Goal: Transaction & Acquisition: Purchase product/service

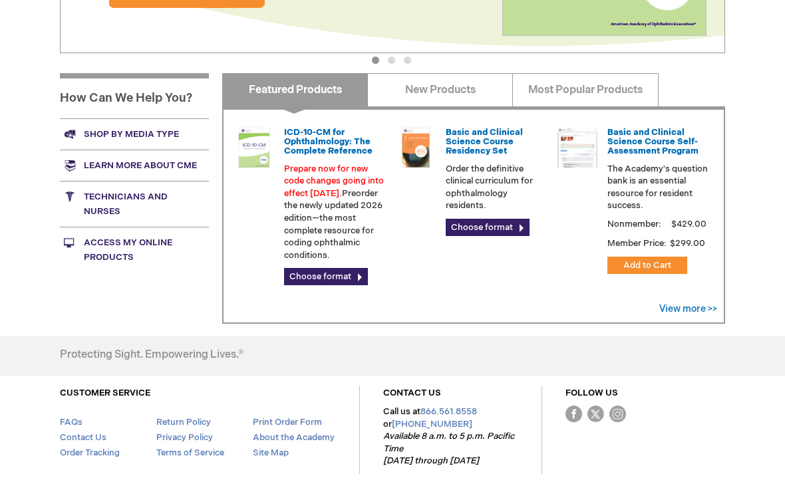
scroll to position [403, 0]
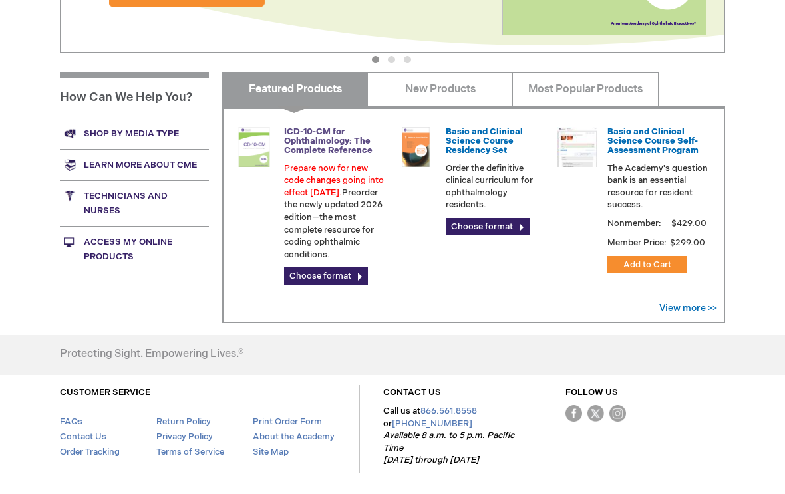
click at [310, 139] on link "ICD-10-CM for Ophthalmology: The Complete Reference" at bounding box center [328, 141] width 89 height 30
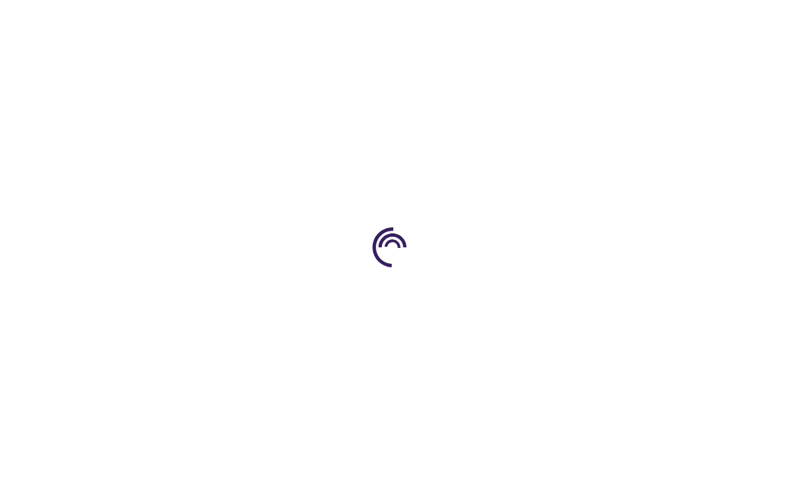
type input "0"
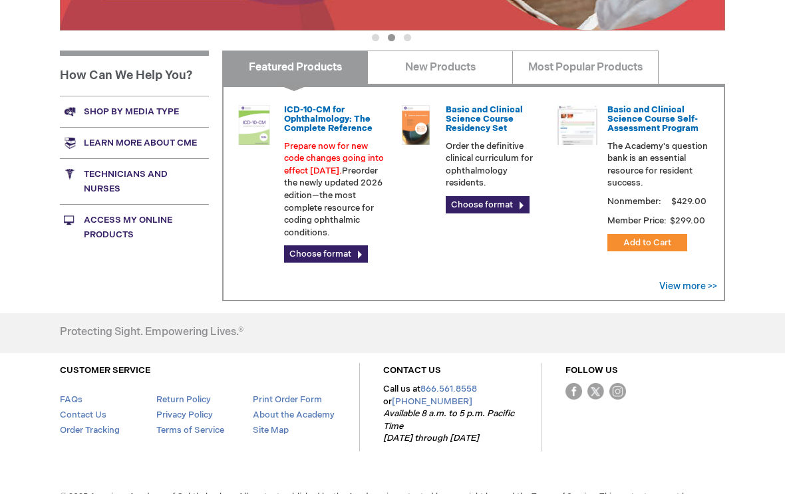
scroll to position [436, 0]
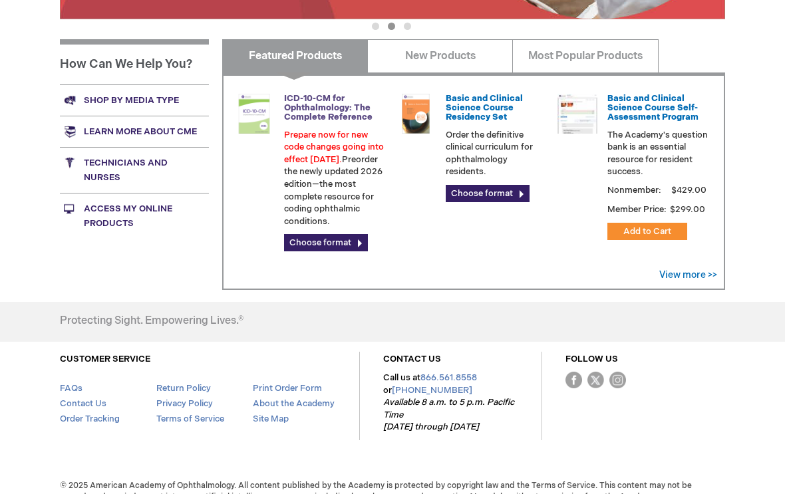
click at [331, 101] on link "ICD-10-CM for Ophthalmology: The Complete Reference" at bounding box center [328, 108] width 89 height 30
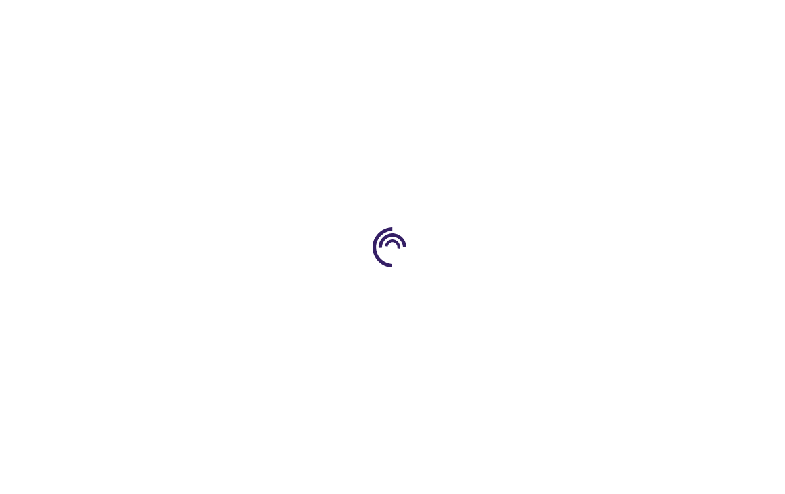
type input "0"
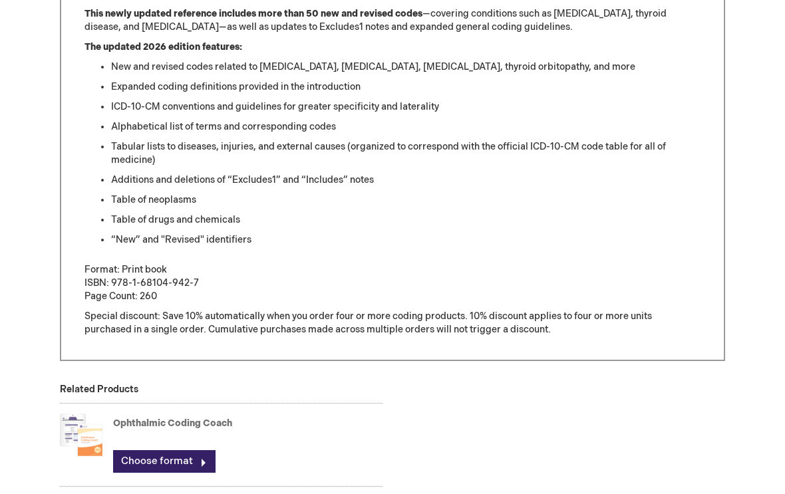
scroll to position [616, 0]
